Goal: Check status

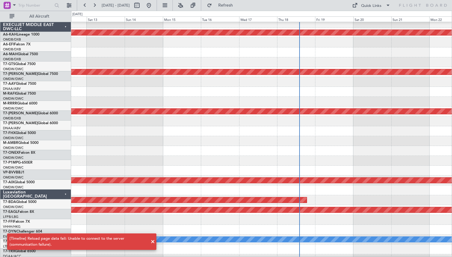
scroll to position [93, 0]
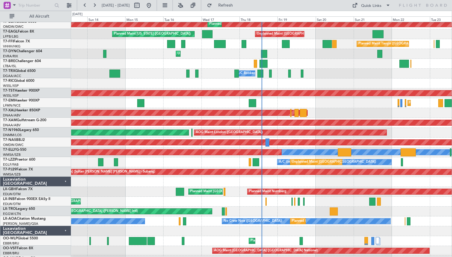
scroll to position [181, 0]
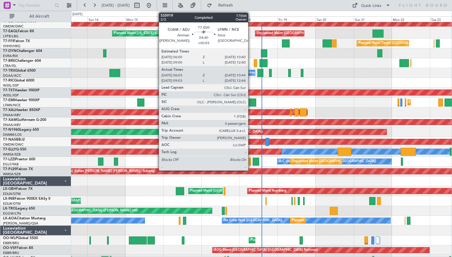
click at [251, 102] on div at bounding box center [252, 103] width 7 height 8
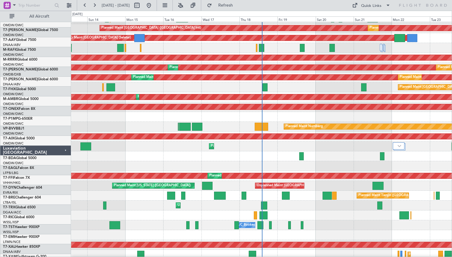
scroll to position [0, 0]
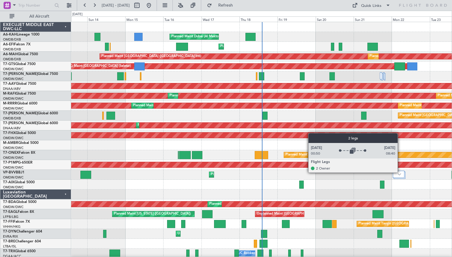
click at [400, 172] on div at bounding box center [399, 174] width 12 height 7
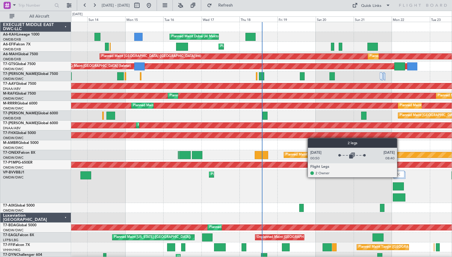
click at [399, 177] on img at bounding box center [398, 174] width 5 height 5
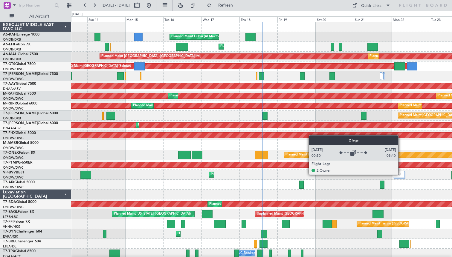
click at [402, 173] on div at bounding box center [399, 174] width 12 height 7
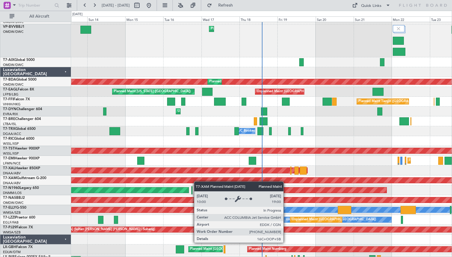
scroll to position [146, 0]
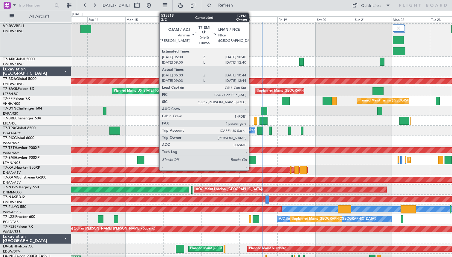
click at [251, 160] on div at bounding box center [252, 160] width 7 height 8
